Goal: Information Seeking & Learning: Learn about a topic

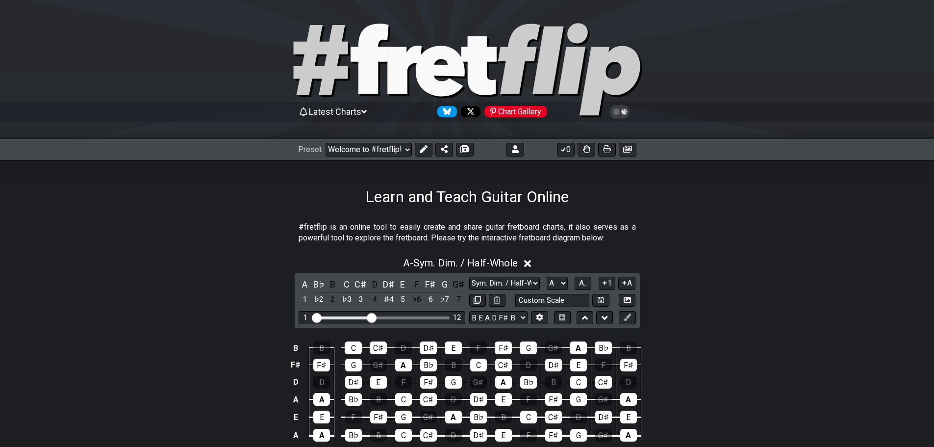
select select "Sym. Dim. / Half-Whole"
select select "A"
select select "B E A D F# B"
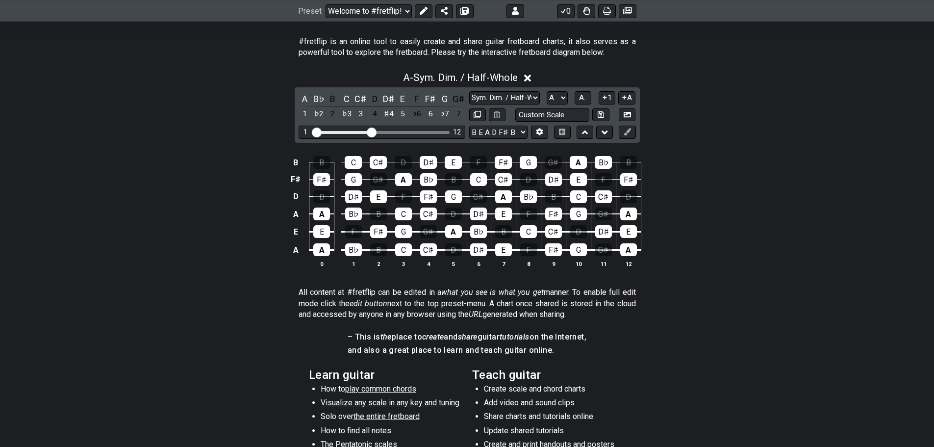
scroll to position [174, 0]
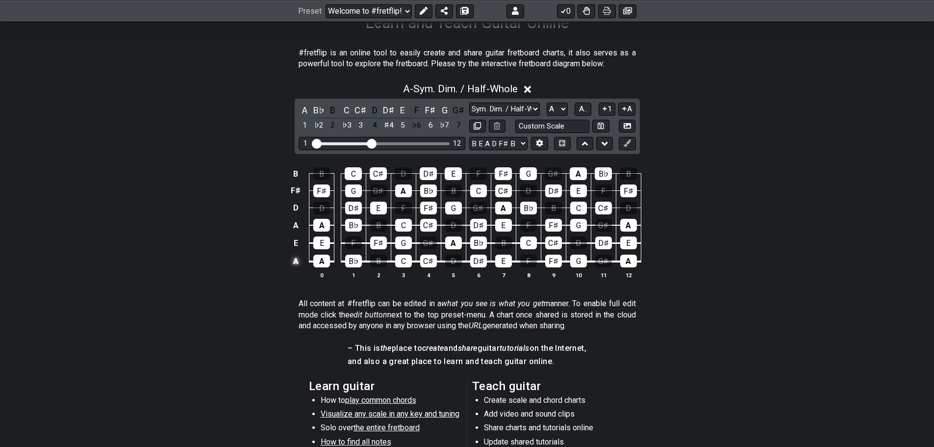
click at [291, 259] on td "A" at bounding box center [296, 261] width 14 height 19
click at [294, 259] on td "x" at bounding box center [296, 261] width 14 height 19
click at [299, 266] on td "o" at bounding box center [296, 261] width 14 height 19
click at [299, 266] on td at bounding box center [296, 261] width 14 height 19
click at [538, 145] on icon at bounding box center [539, 143] width 7 height 7
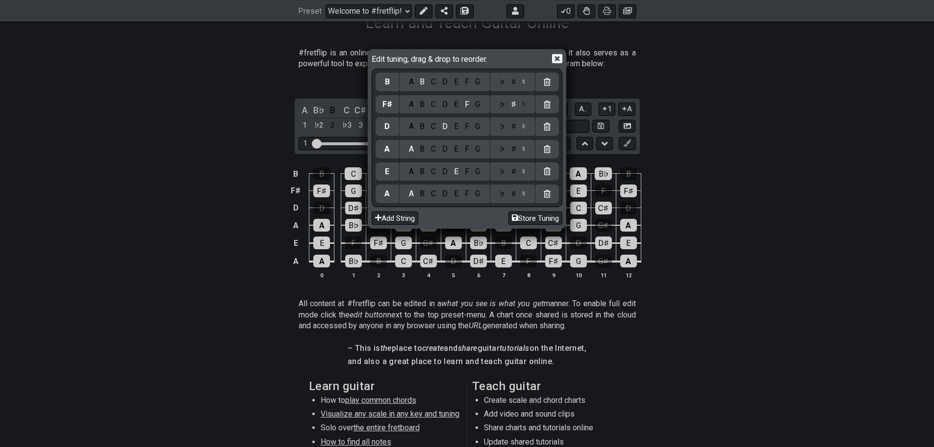
click at [425, 195] on div "B" at bounding box center [422, 193] width 11 height 11
click at [553, 58] on icon at bounding box center [557, 58] width 10 height 9
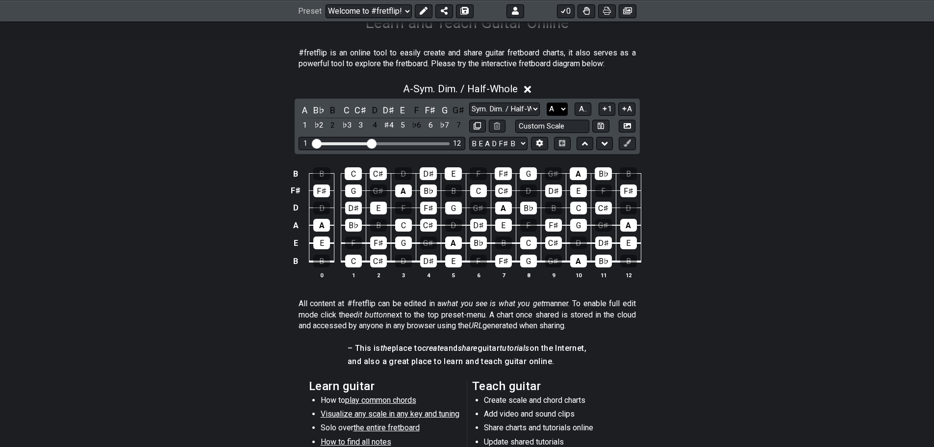
click at [566, 108] on select "A♭ A A♯ B♭ B C C♯ D♭ D D♯ E♭ E F F♯ G♭ G G♯" at bounding box center [557, 108] width 21 height 13
select select "B"
click at [547, 102] on select "A♭ A A♯ B♭ B C C♯ D♭ D D♯ E♭ E F F♯ G♭ G G♯" at bounding box center [557, 108] width 21 height 13
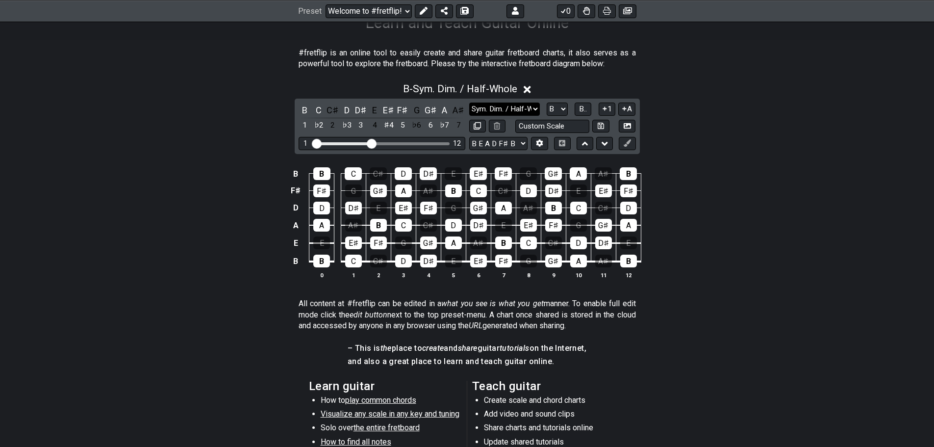
click at [535, 111] on select "Minor Pentatonic Click to edit Minor Pentatonic Major Pentatonic Minor Blues Ma…" at bounding box center [504, 108] width 71 height 13
click at [469, 102] on select "Minor Pentatonic Click to edit Minor Pentatonic Major Pentatonic Minor Blues Ma…" at bounding box center [504, 108] width 71 height 13
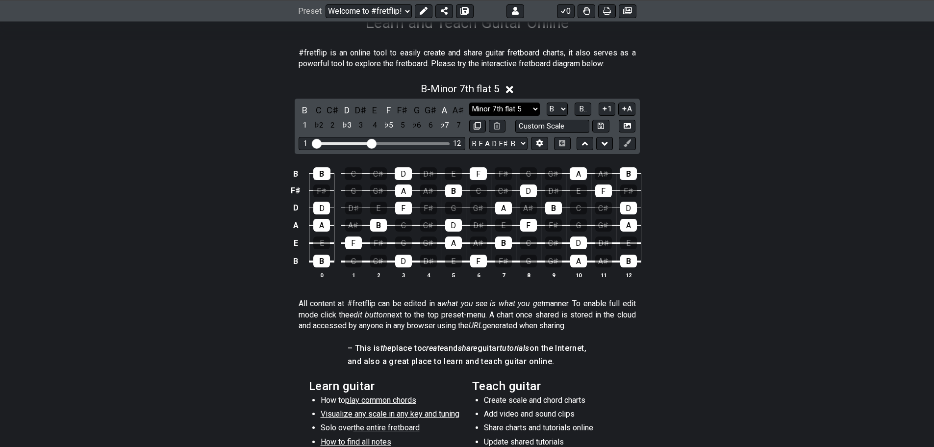
click at [531, 111] on select "Minor Pentatonic Click to edit Minor Pentatonic Major Pentatonic Minor Blues Ma…" at bounding box center [504, 108] width 71 height 13
select select "Locrian"
click at [469, 102] on select "Minor Pentatonic Click to edit Minor Pentatonic Major Pentatonic Minor Blues Ma…" at bounding box center [504, 108] width 71 height 13
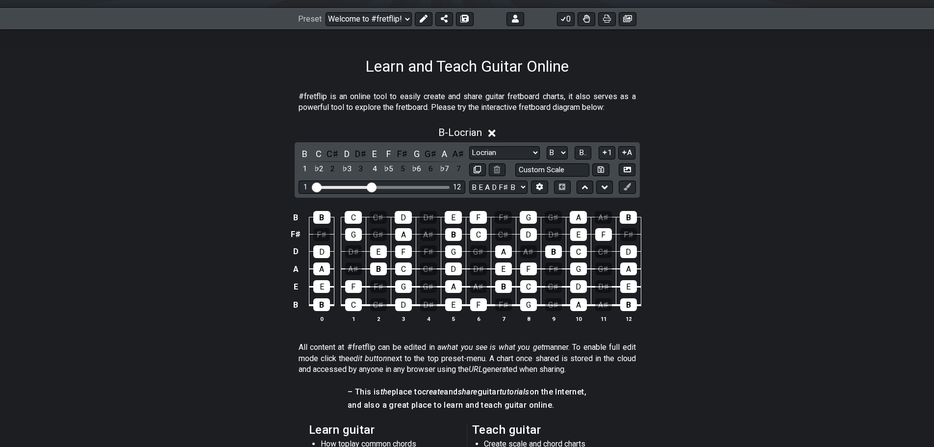
scroll to position [76, 0]
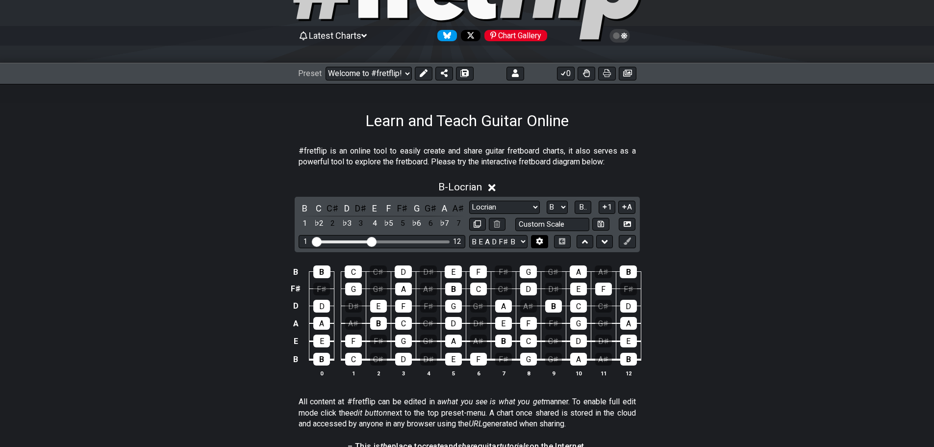
click at [543, 239] on icon at bounding box center [539, 240] width 7 height 7
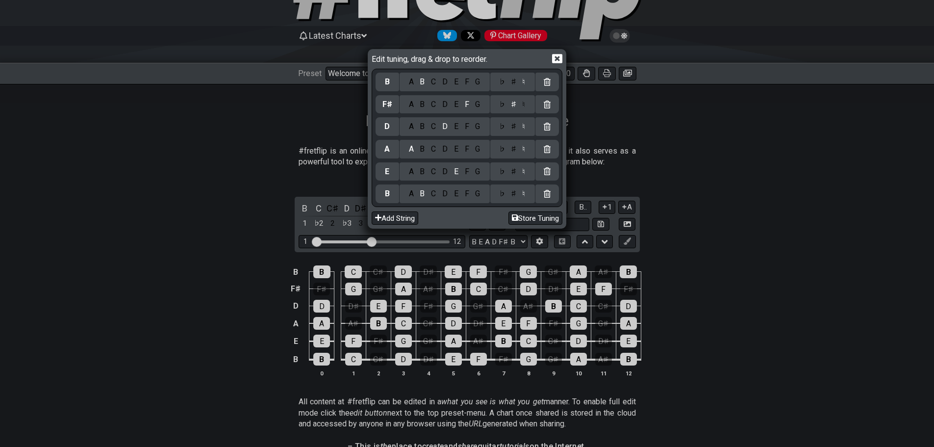
click at [483, 197] on div "G" at bounding box center [477, 193] width 11 height 11
click at [439, 176] on div "D" at bounding box center [445, 171] width 12 height 11
click at [436, 174] on div "C" at bounding box center [433, 171] width 11 height 11
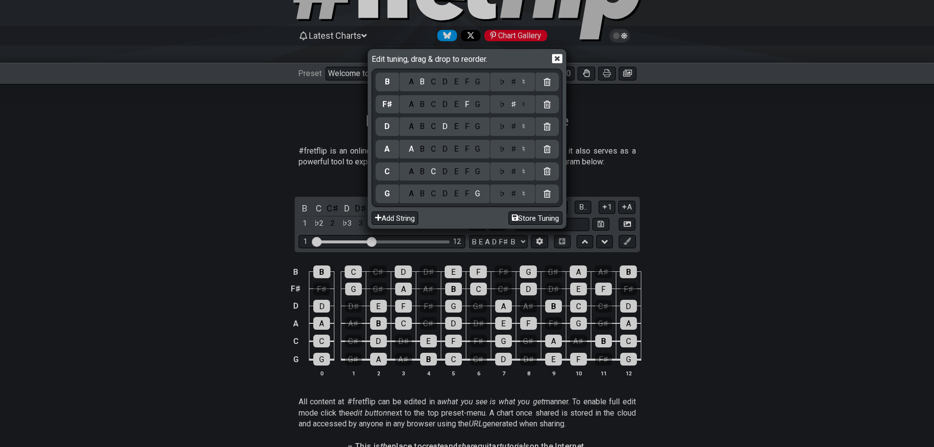
click at [471, 152] on div "F" at bounding box center [466, 149] width 11 height 11
click at [413, 129] on div "A" at bounding box center [410, 126] width 11 height 11
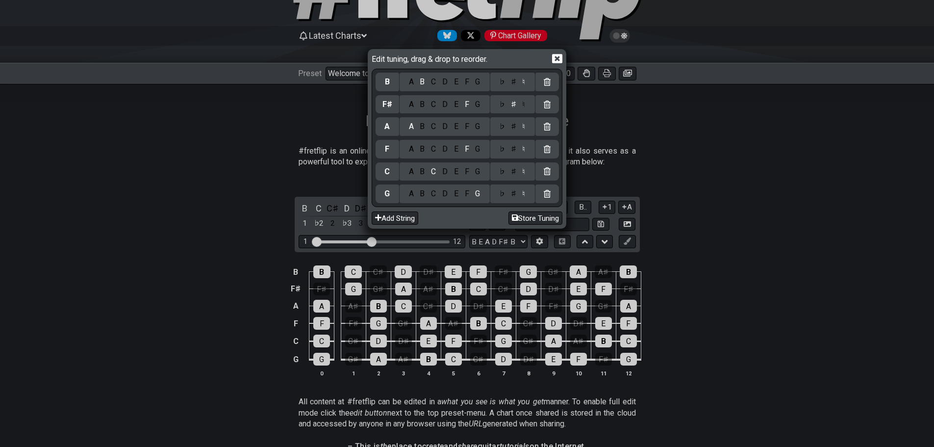
click at [516, 127] on div "♯" at bounding box center [513, 126] width 12 height 11
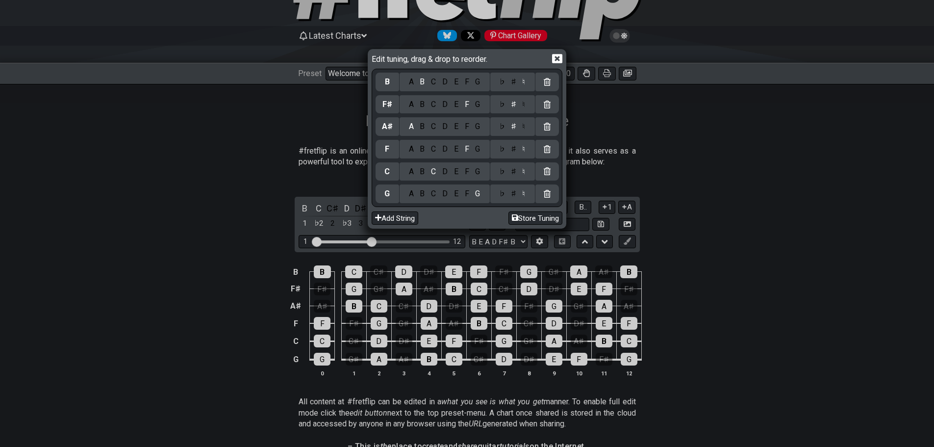
click at [445, 103] on div "D" at bounding box center [445, 104] width 12 height 11
click at [486, 89] on div "A B C D E F G" at bounding box center [445, 82] width 90 height 19
click at [481, 87] on div "A B C D E F G" at bounding box center [445, 82] width 90 height 19
click at [481, 88] on div "A B C D E F G" at bounding box center [445, 82] width 90 height 19
click at [478, 83] on div "G" at bounding box center [477, 81] width 11 height 11
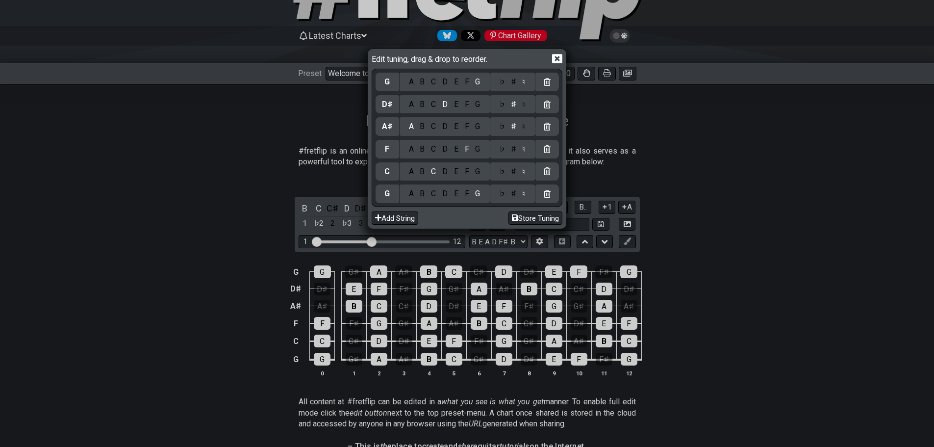
click at [554, 57] on icon at bounding box center [557, 58] width 10 height 9
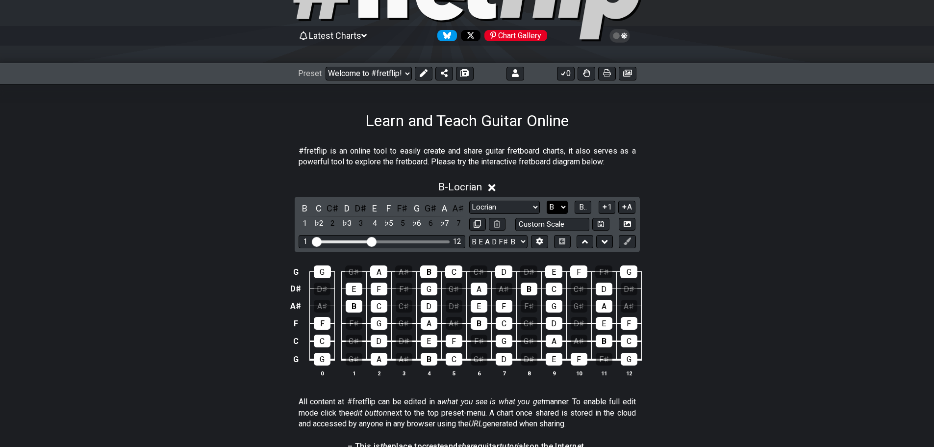
click at [550, 201] on select "A♭ A A♯ B♭ B C C♯ D♭ D D♯ E♭ E F F♯ G♭ G G♯" at bounding box center [557, 207] width 21 height 13
select select "G"
click at [547, 201] on select "A♭ A A♯ B♭ B C C♯ D♭ D D♯ E♭ E F F♯ G♭ G G♯" at bounding box center [557, 207] width 21 height 13
